Goal: Download file/media

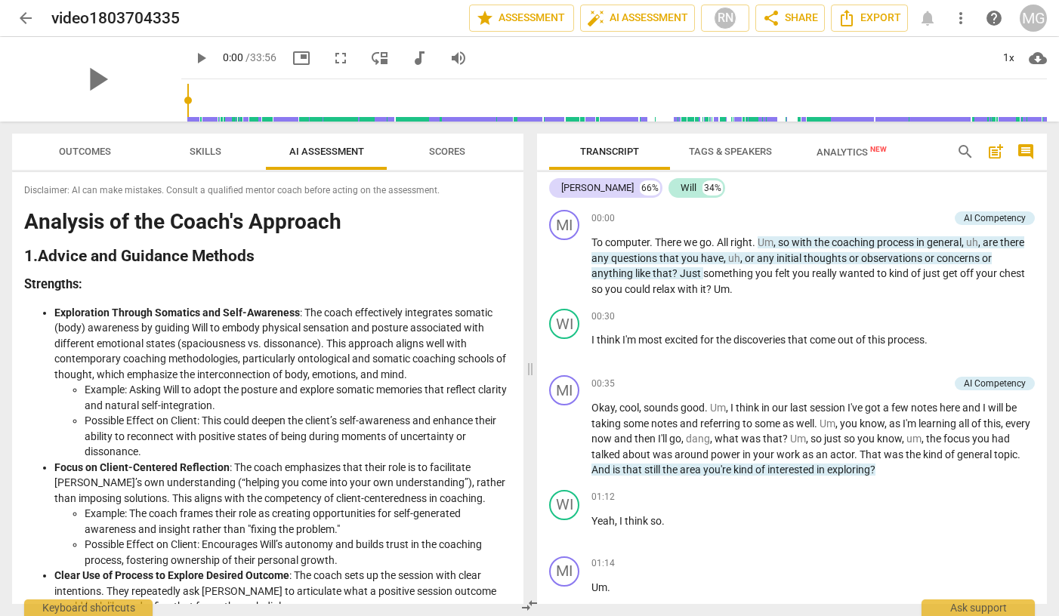
scroll to position [2241, 0]
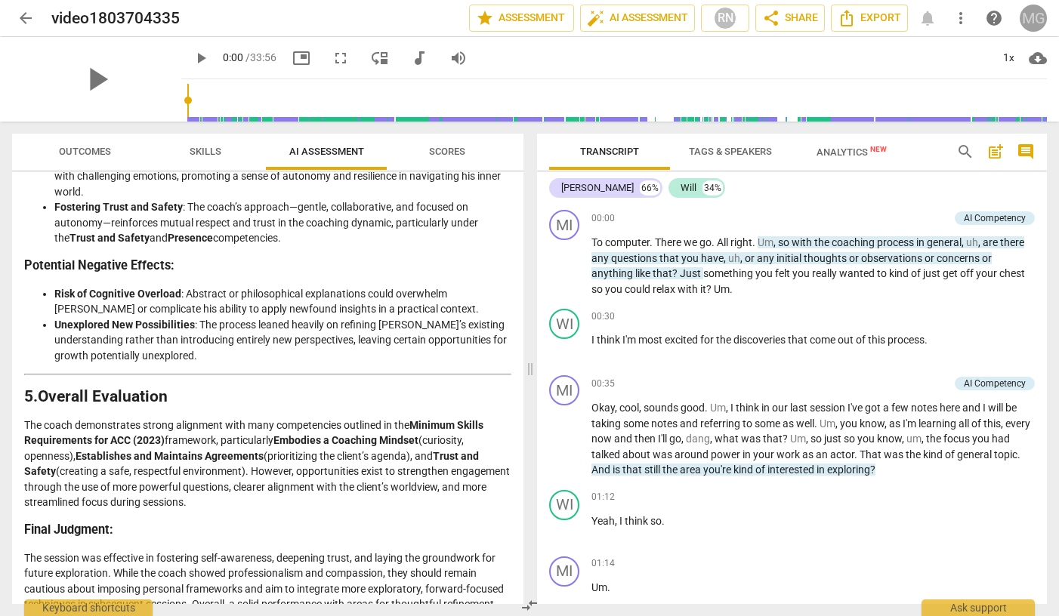
click at [1033, 15] on div "MG" at bounding box center [1032, 18] width 27 height 27
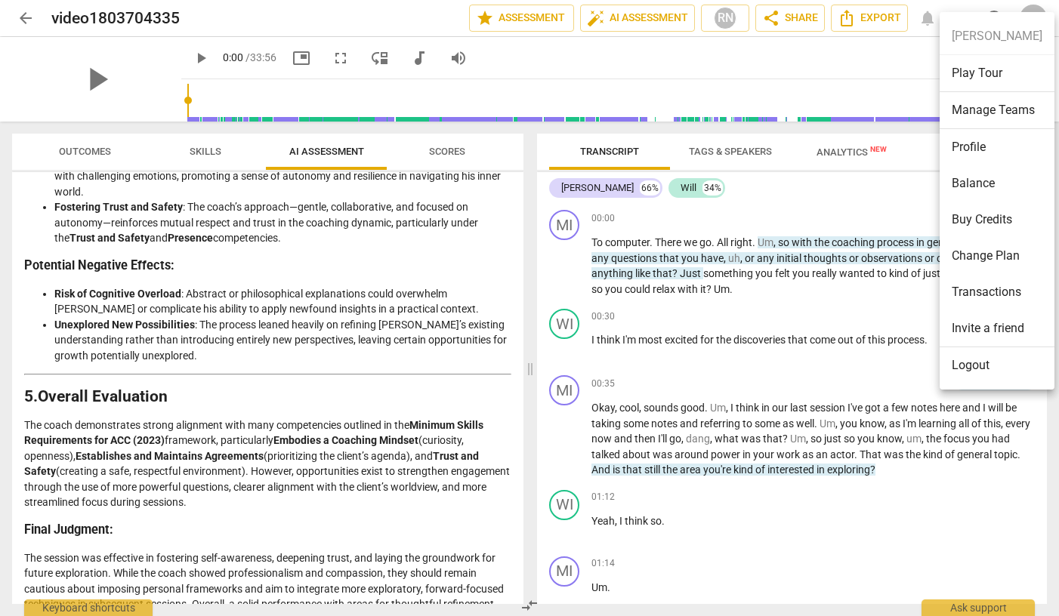
click at [336, 15] on div at bounding box center [529, 308] width 1059 height 616
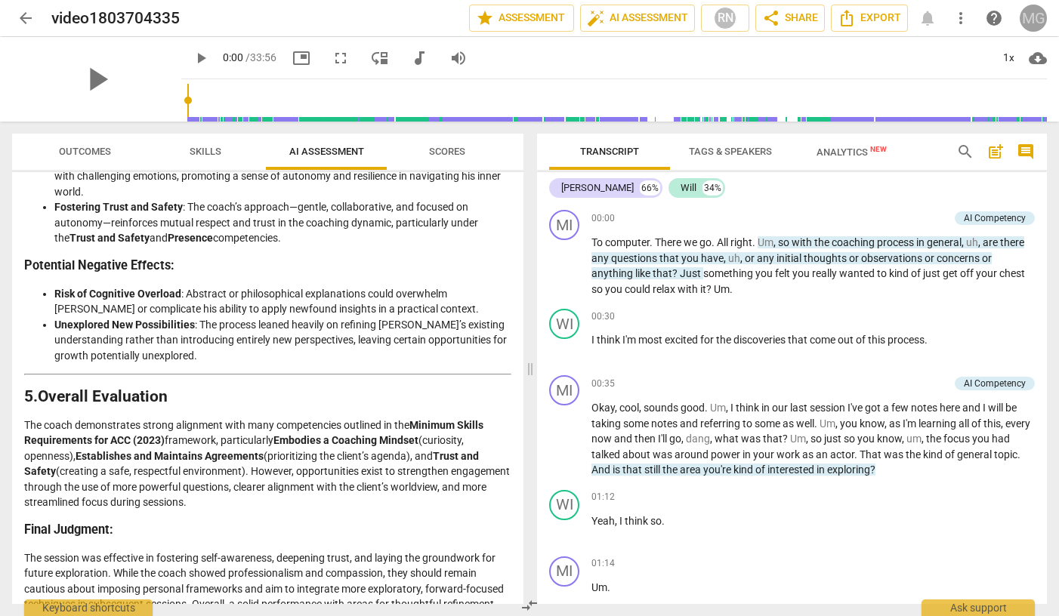
click at [1023, 15] on div "MG" at bounding box center [1032, 18] width 27 height 27
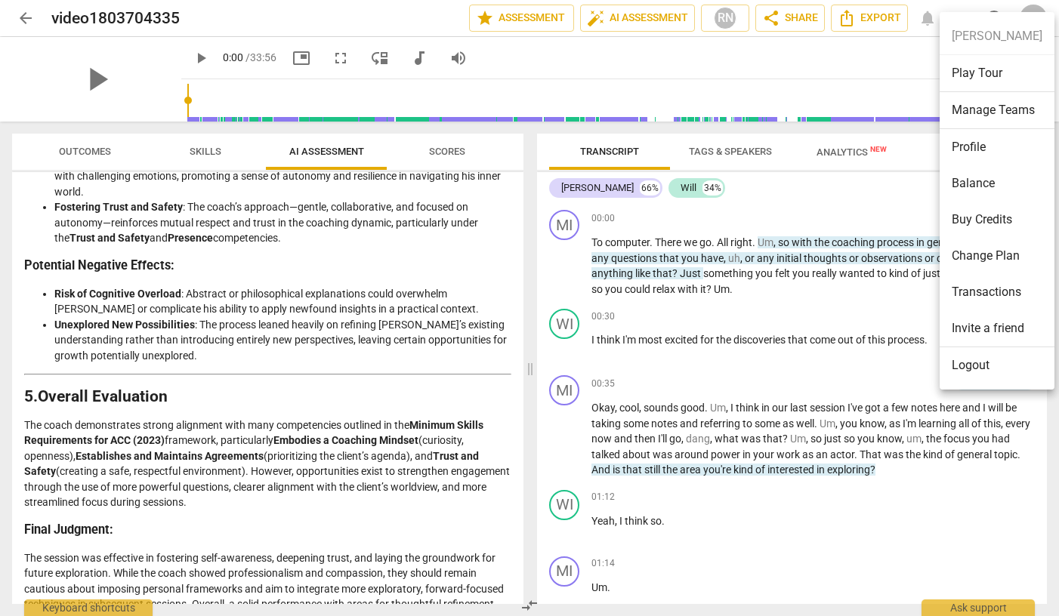
click at [1022, 15] on ul "[PERSON_NAME] Play Tour Manage Teams Profile Balance Buy Credits Change Plan Tr…" at bounding box center [996, 201] width 115 height 378
click at [875, 50] on div at bounding box center [529, 308] width 1059 height 616
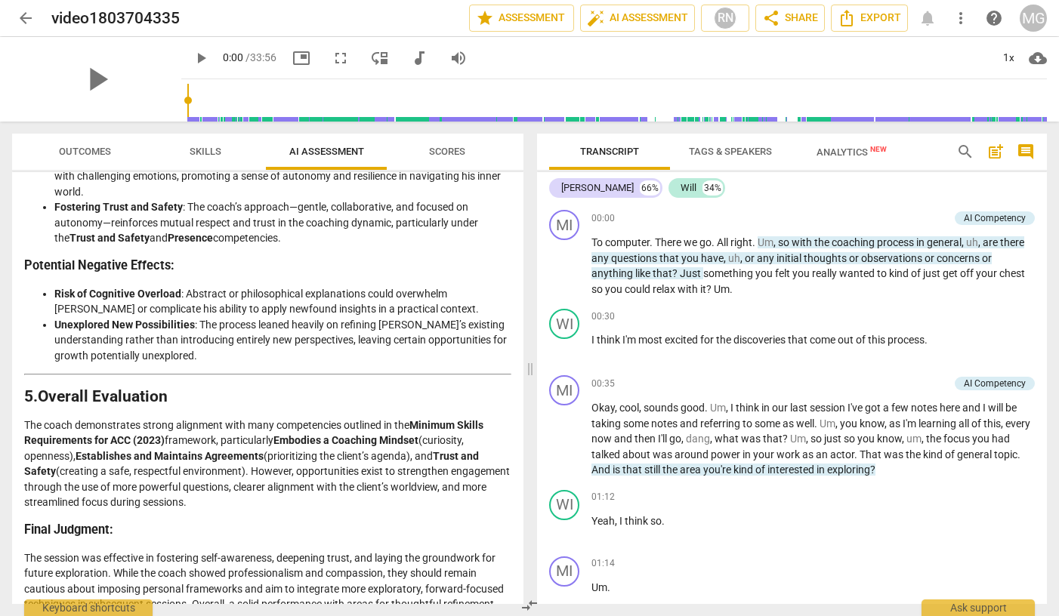
click at [1037, 55] on span "cloud_download" at bounding box center [1037, 58] width 18 height 18
click at [857, 13] on div at bounding box center [529, 308] width 1059 height 616
click at [857, 13] on span "Export" at bounding box center [868, 18] width 63 height 18
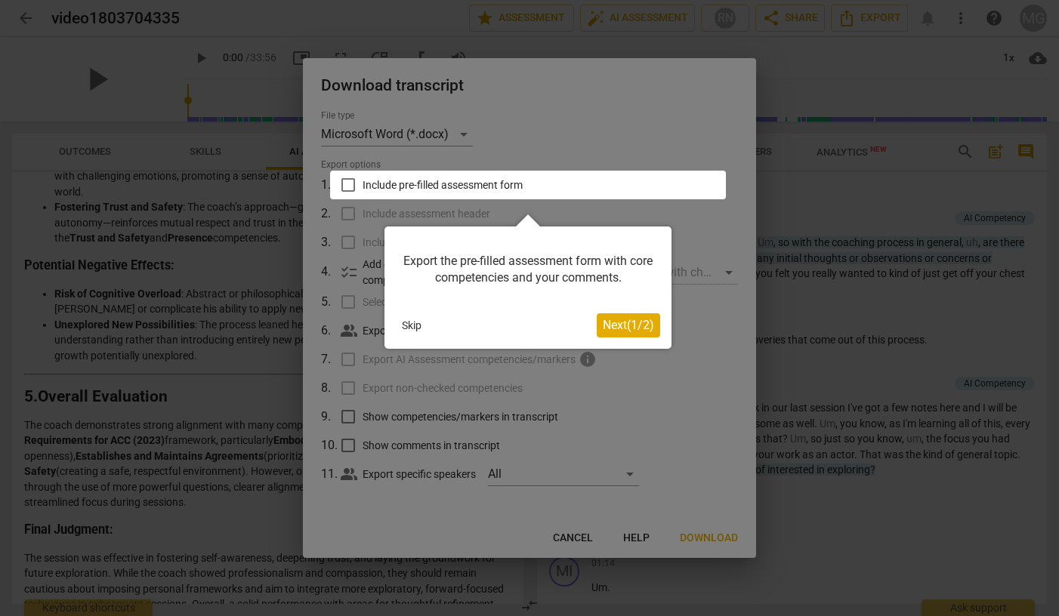
click at [538, 109] on div at bounding box center [529, 308] width 1059 height 616
click at [631, 319] on span "Next ( 1 / 2 )" at bounding box center [628, 325] width 51 height 14
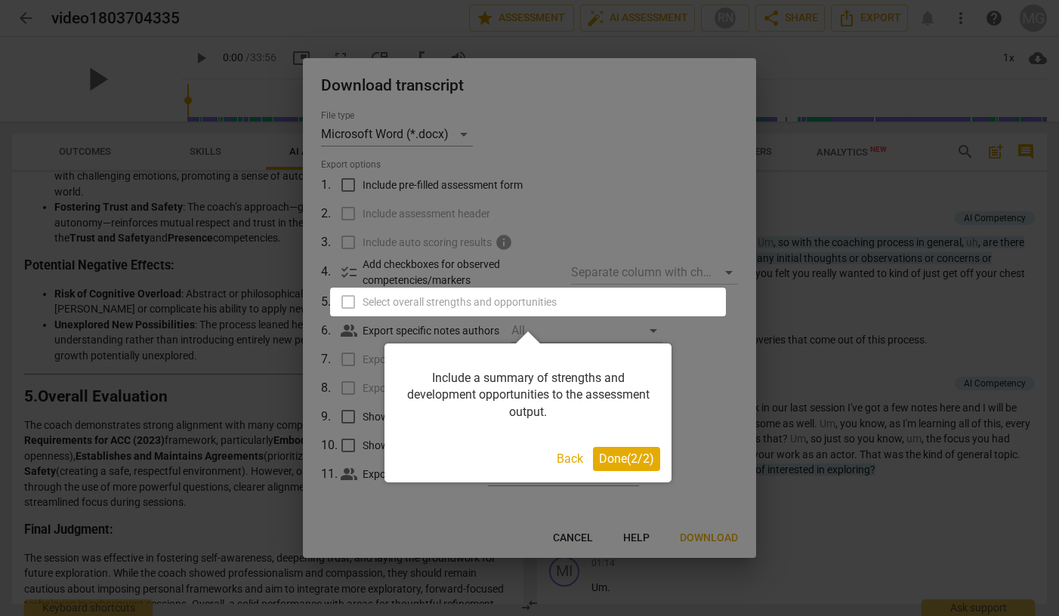
click at [615, 455] on span "Done ( 2 / 2 )" at bounding box center [626, 459] width 55 height 14
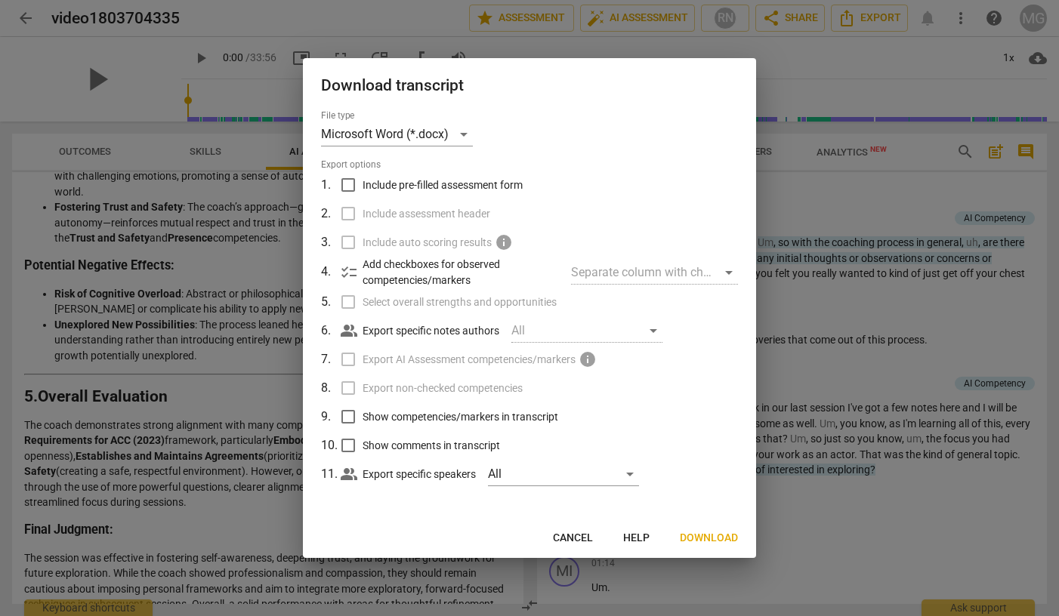
click at [729, 271] on div "Separate column with check marks" at bounding box center [654, 273] width 167 height 24
click at [346, 302] on label "Select overall strengths and opportunities" at bounding box center [528, 302] width 396 height 29
click at [351, 183] on input "Include pre-filled assessment form" at bounding box center [348, 185] width 29 height 29
checkbox input "true"
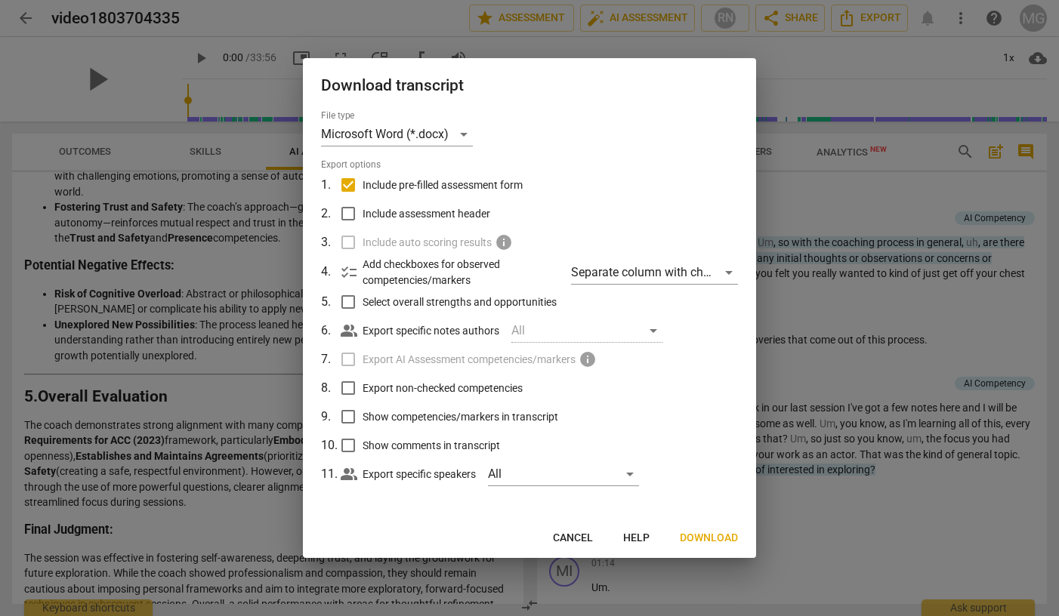
click at [710, 531] on span "Download" at bounding box center [709, 538] width 58 height 15
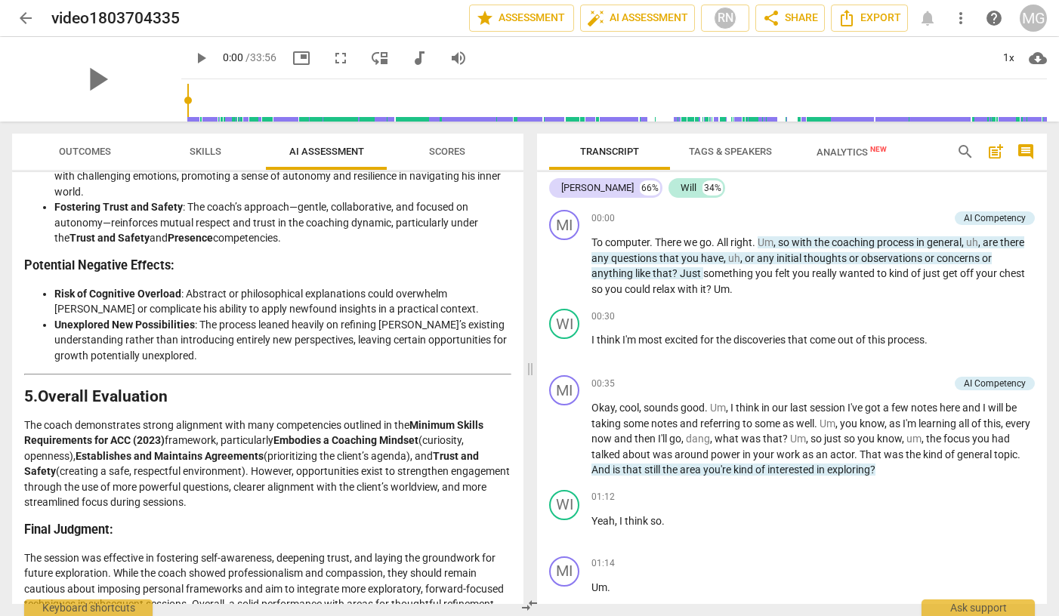
click at [428, 137] on button "Scores" at bounding box center [447, 152] width 121 height 36
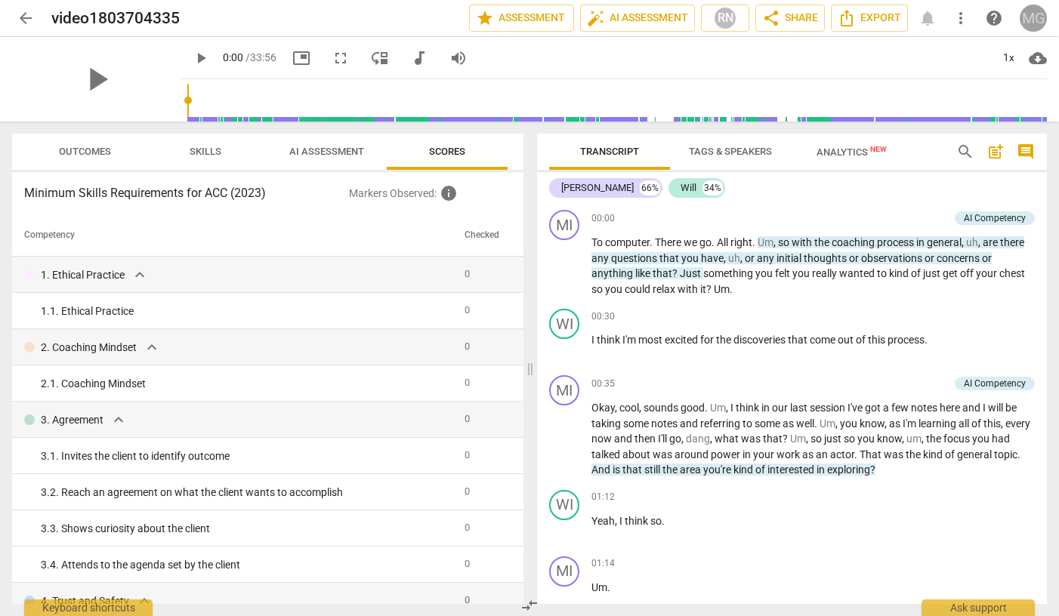
click at [1031, 11] on div "MG" at bounding box center [1032, 18] width 27 height 27
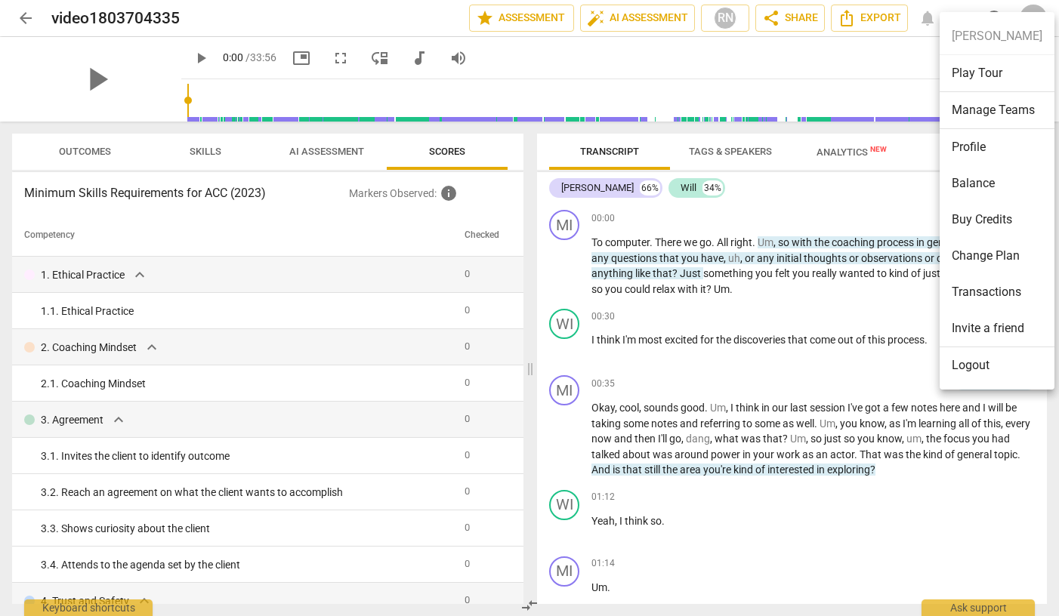
click at [980, 368] on li "Logout" at bounding box center [996, 365] width 115 height 36
